Goal: Transaction & Acquisition: Purchase product/service

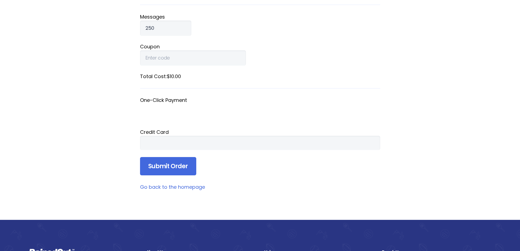
scroll to position [82, 0]
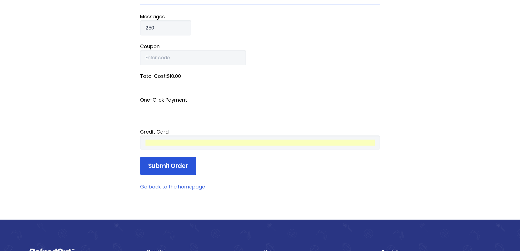
click at [165, 166] on input "Submit Order" at bounding box center [168, 166] width 56 height 19
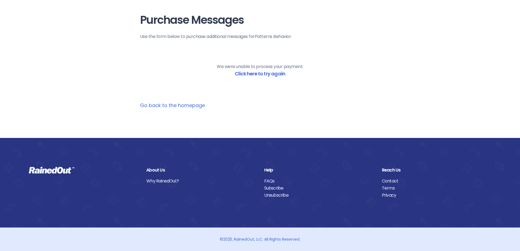
scroll to position [15, 0]
click at [259, 74] on link "Click here to try again" at bounding box center [260, 73] width 50 height 7
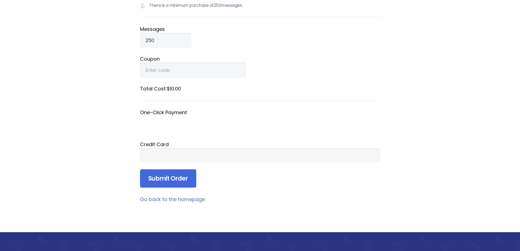
scroll to position [70, 0]
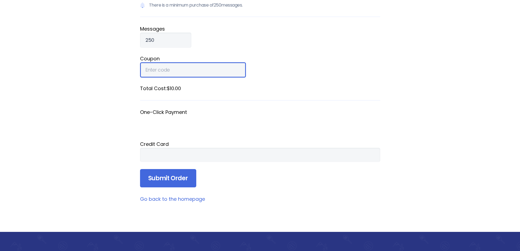
click at [179, 72] on input "Coupon" at bounding box center [193, 69] width 106 height 15
click at [260, 70] on fieldset "Coupon" at bounding box center [260, 66] width 240 height 23
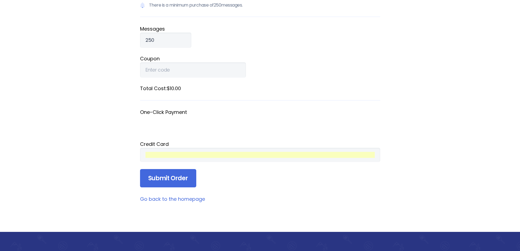
click at [251, 180] on form "There is a minimum purchase of 250 messages. Message s 250 Coupon Total Cost: $…" at bounding box center [260, 90] width 240 height 194
drag, startPoint x: 318, startPoint y: 186, endPoint x: 314, endPoint y: 186, distance: 3.6
click at [318, 186] on form "There is a minimum purchase of 250 messages. Message s 250 Coupon Total Cost: $…" at bounding box center [260, 90] width 240 height 194
click at [181, 182] on input "Submit Order" at bounding box center [168, 178] width 56 height 19
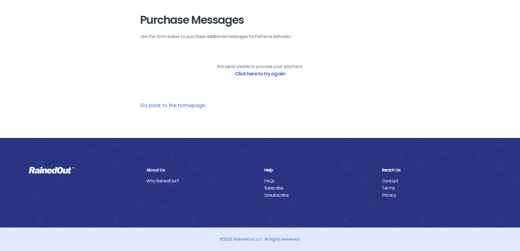
scroll to position [15, 0]
click at [237, 70] on link "Click here to try again" at bounding box center [260, 73] width 50 height 7
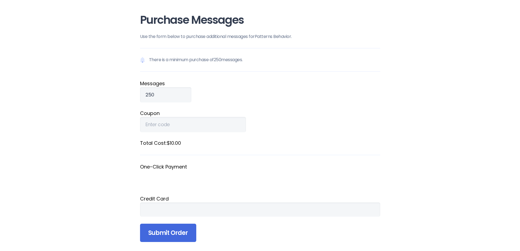
click at [265, 236] on form "There is a minimum purchase of 250 messages. Message s 250 Coupon Total Cost: $…" at bounding box center [260, 145] width 240 height 194
click at [252, 230] on form "There is a minimum purchase of 250 messages. Message s 250 Coupon Total Cost: $…" at bounding box center [260, 145] width 240 height 194
click at [450, 197] on div "Home Why RainedOut? Plans Support & FAQ Log In Purchase Messages Use the form b…" at bounding box center [260, 192] width 520 height 414
click at [162, 238] on input "Submit Order" at bounding box center [168, 233] width 56 height 19
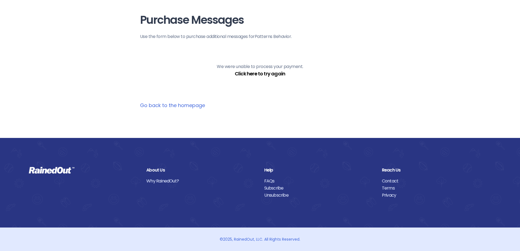
click at [269, 76] on link "Click here to try again" at bounding box center [260, 73] width 50 height 7
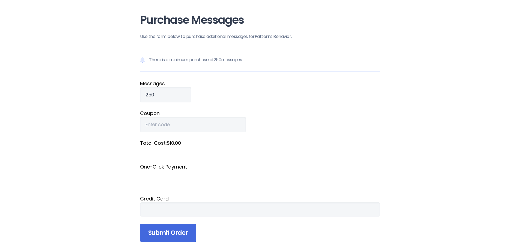
click at [186, 202] on div at bounding box center [260, 209] width 240 height 14
click at [201, 204] on div at bounding box center [260, 209] width 240 height 14
click at [213, 224] on form "There is a minimum purchase of 250 messages. Message s 250 Coupon Total Cost: $…" at bounding box center [260, 145] width 240 height 194
click at [231, 223] on form "There is a minimum purchase of 250 messages. Message s 250 Coupon Total Cost: $…" at bounding box center [260, 145] width 240 height 194
click at [169, 206] on div "Purchase Messages Use the form below to purchase additional messages for Patter…" at bounding box center [260, 135] width 262 height 301
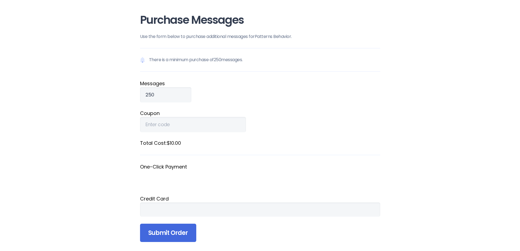
scroll to position [69, 0]
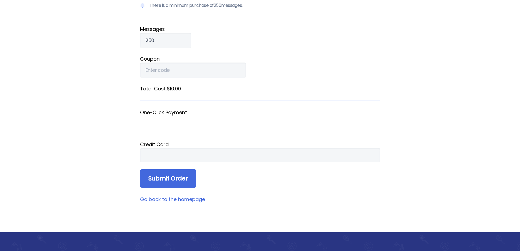
click at [318, 195] on main "Purchase Messages Use the form below to purchase additional messages for Patter…" at bounding box center [260, 81] width 240 height 243
click at [286, 201] on main "Purchase Messages Use the form below to purchase additional messages for Patter…" at bounding box center [260, 81] width 240 height 243
click at [305, 181] on form "There is a minimum purchase of 250 messages. Message s 250 Coupon Total Cost: $…" at bounding box center [260, 91] width 240 height 194
click at [183, 175] on input "Submit Order" at bounding box center [168, 178] width 56 height 19
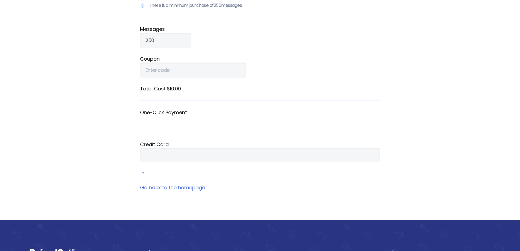
scroll to position [22, 0]
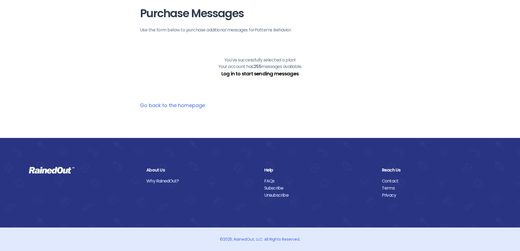
click at [265, 75] on link "Log in to start sending messages" at bounding box center [259, 73] width 77 height 7
